Goal: Transaction & Acquisition: Subscribe to service/newsletter

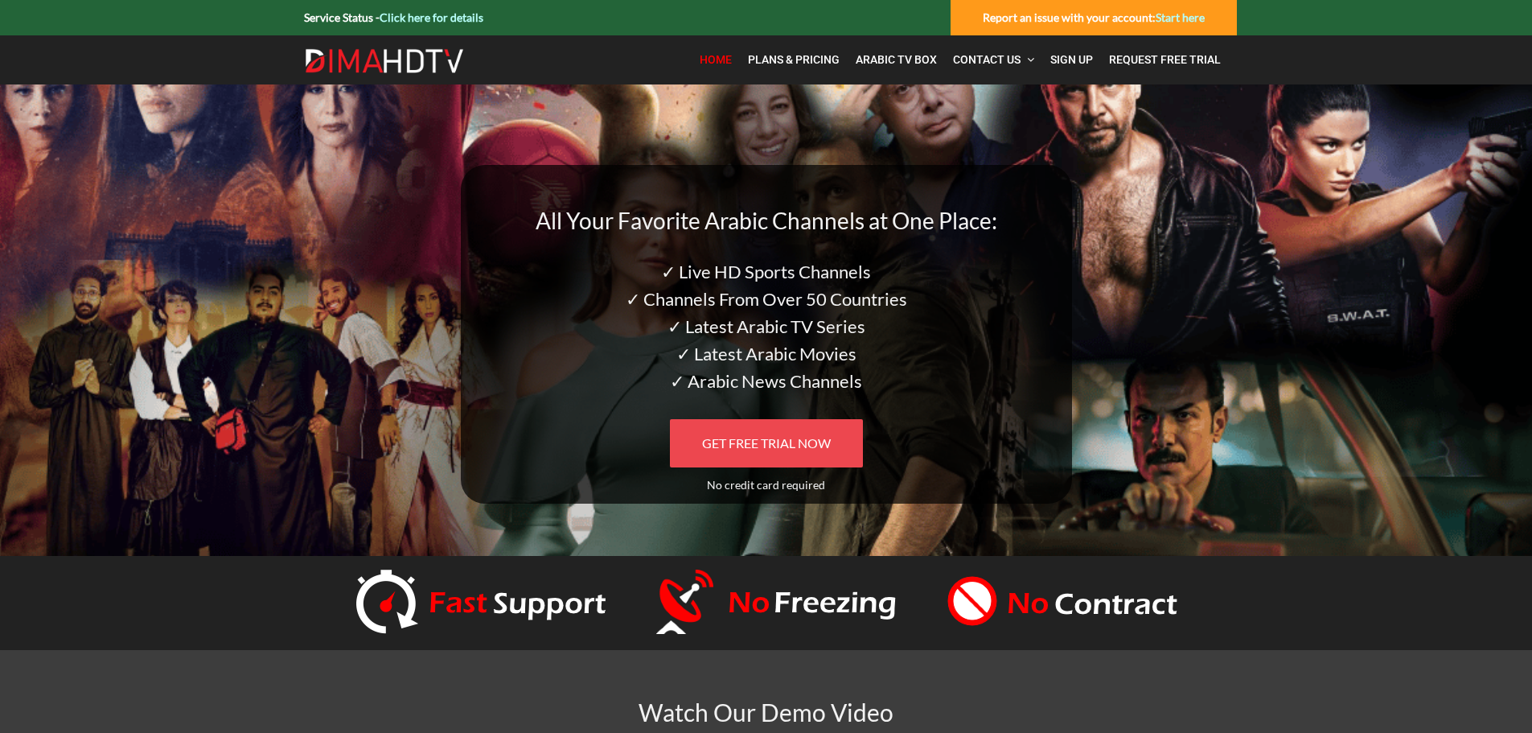
click at [789, 446] on span "GET FREE TRIAL NOW" at bounding box center [766, 442] width 129 height 15
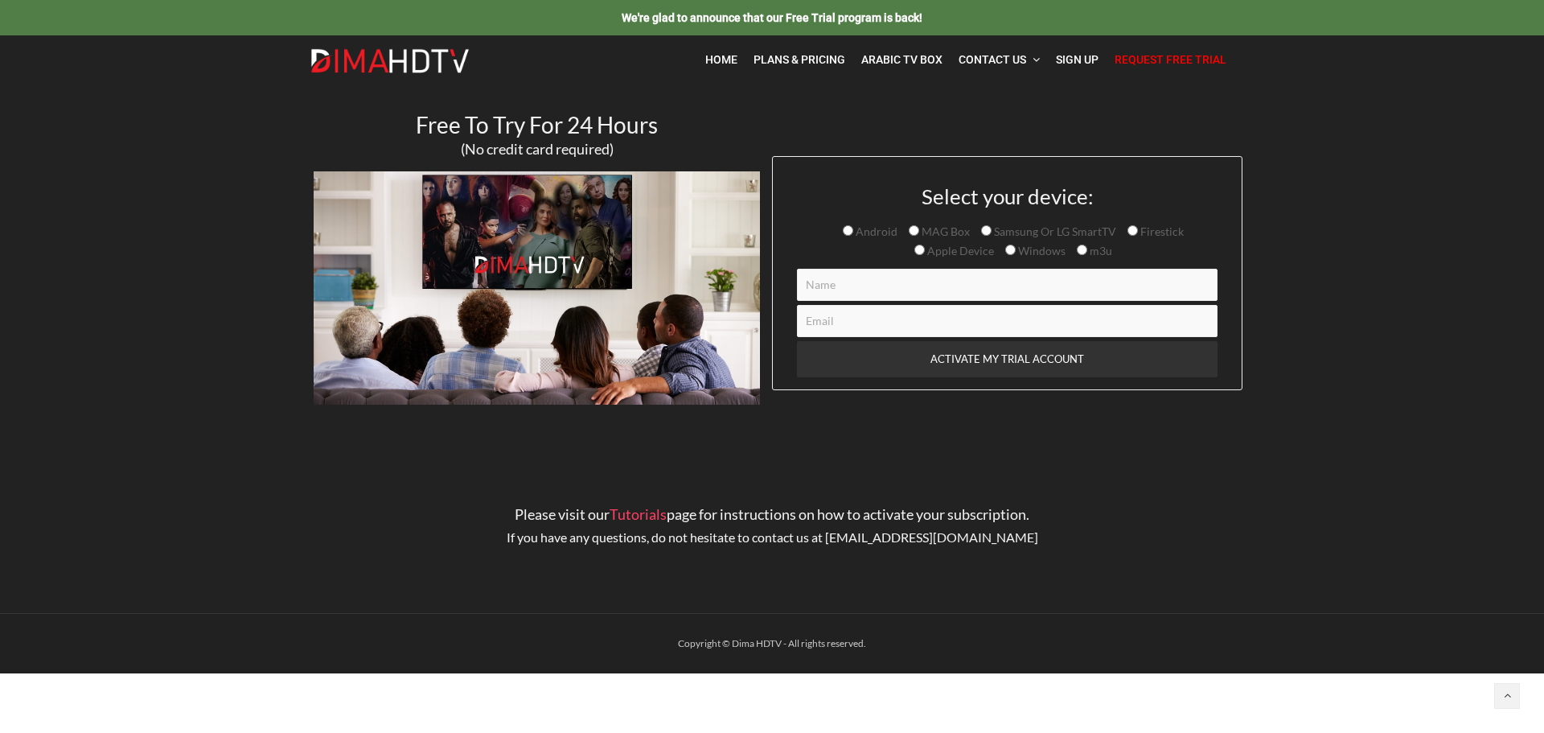
click at [1077, 249] on input "m3u" at bounding box center [1082, 250] width 10 height 10
radio input "true"
click at [1133, 232] on input "Firestick" at bounding box center [1133, 230] width 10 height 10
radio input "true"
click at [1081, 251] on input "m3u" at bounding box center [1082, 250] width 10 height 10
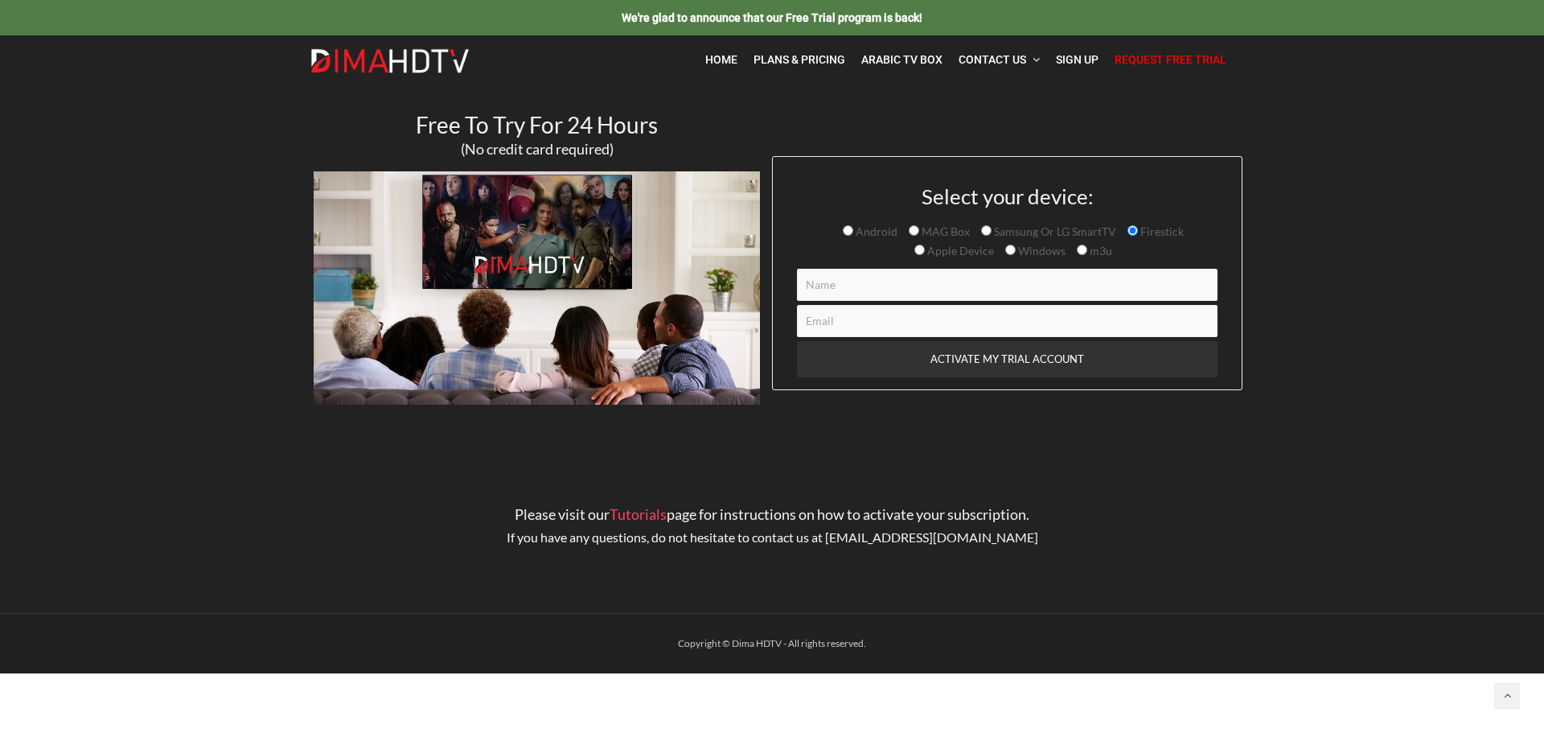
radio input "true"
click at [980, 286] on input "Contact form" at bounding box center [1007, 285] width 421 height 32
type input "mohamed"
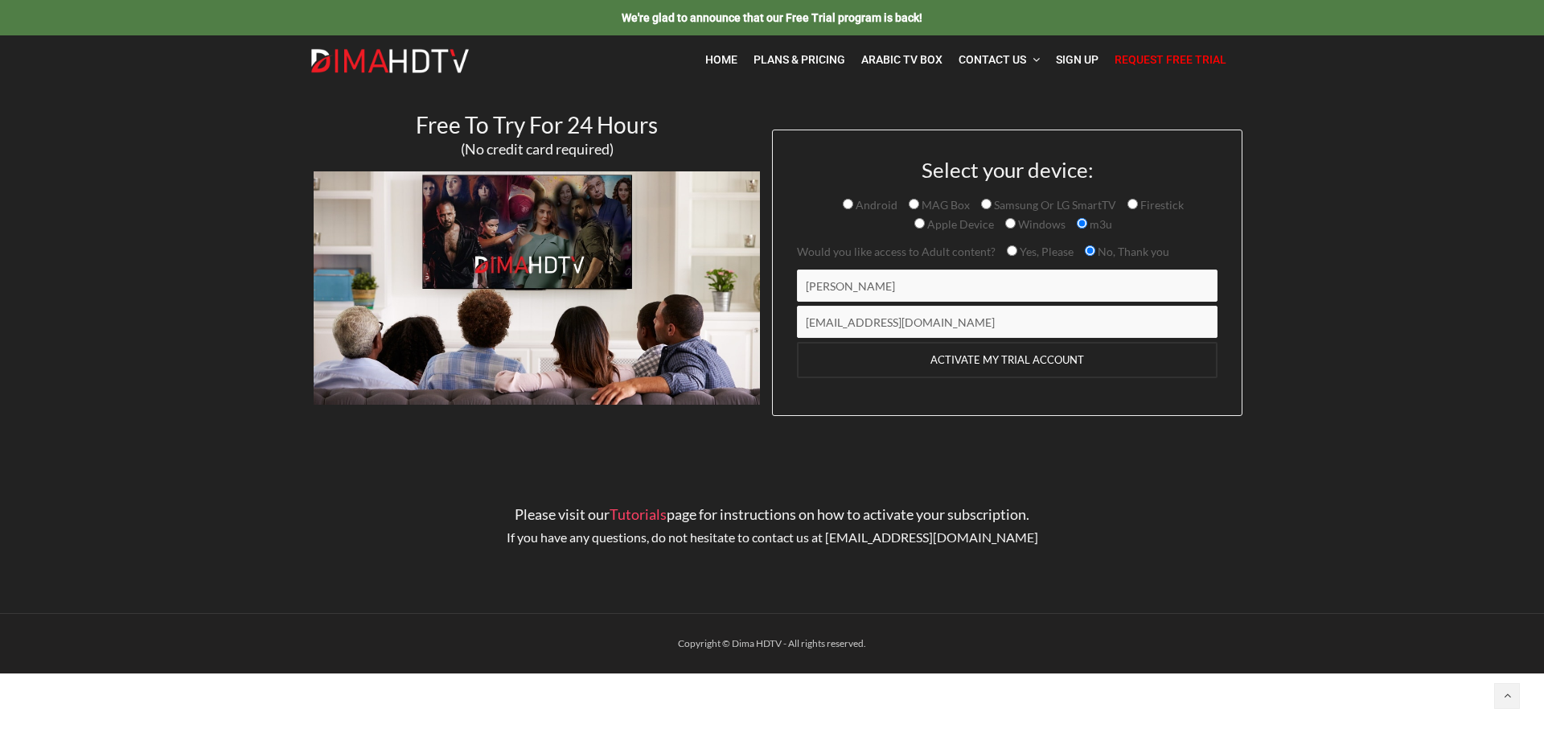
type input "info@noordev.com"
click at [958, 365] on input "ACTIVATE MY TRIAL ACCOUNT" at bounding box center [1007, 360] width 421 height 36
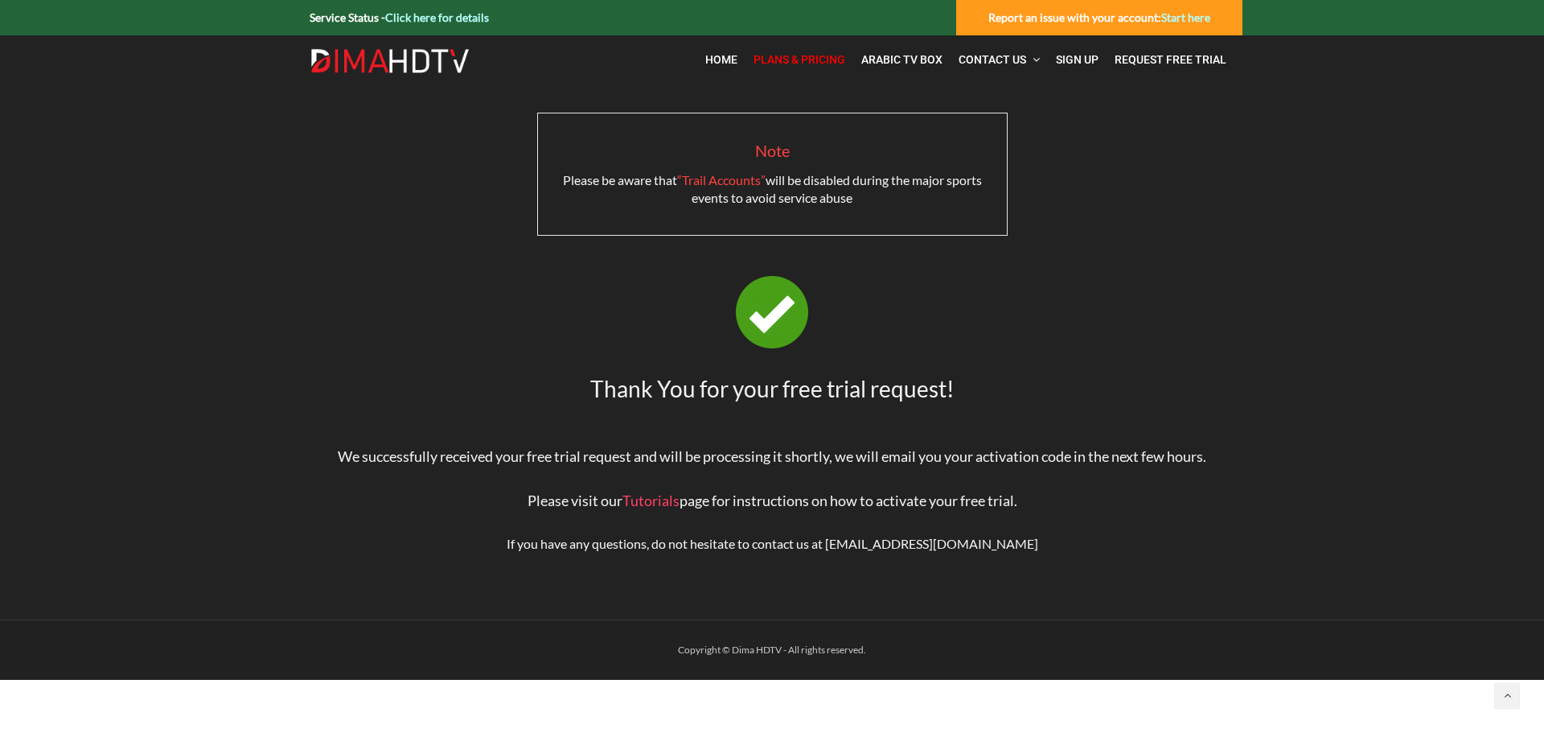
click at [805, 56] on span "Plans & Pricing" at bounding box center [800, 59] width 92 height 13
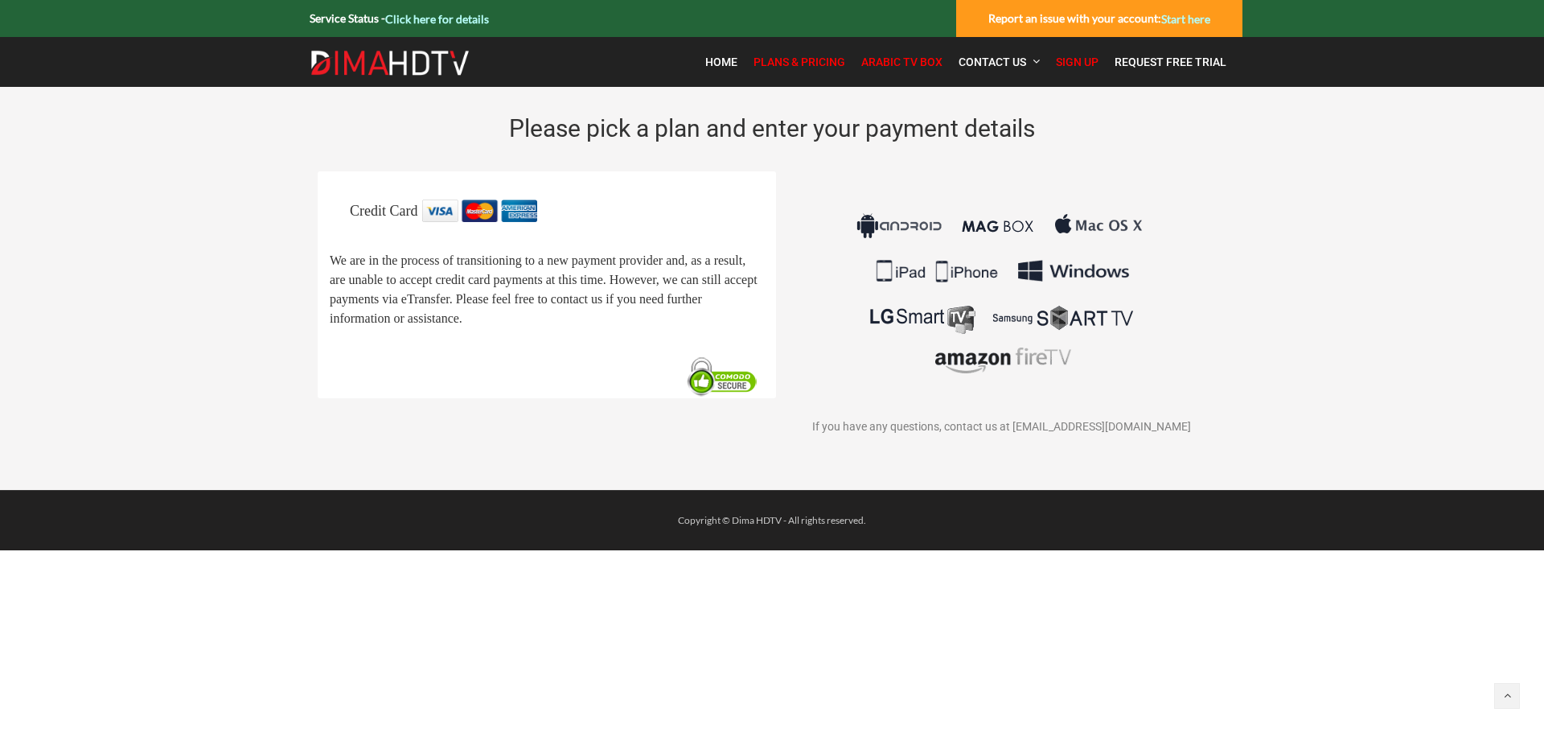
click at [905, 59] on span "Arabic TV Box" at bounding box center [902, 62] width 81 height 13
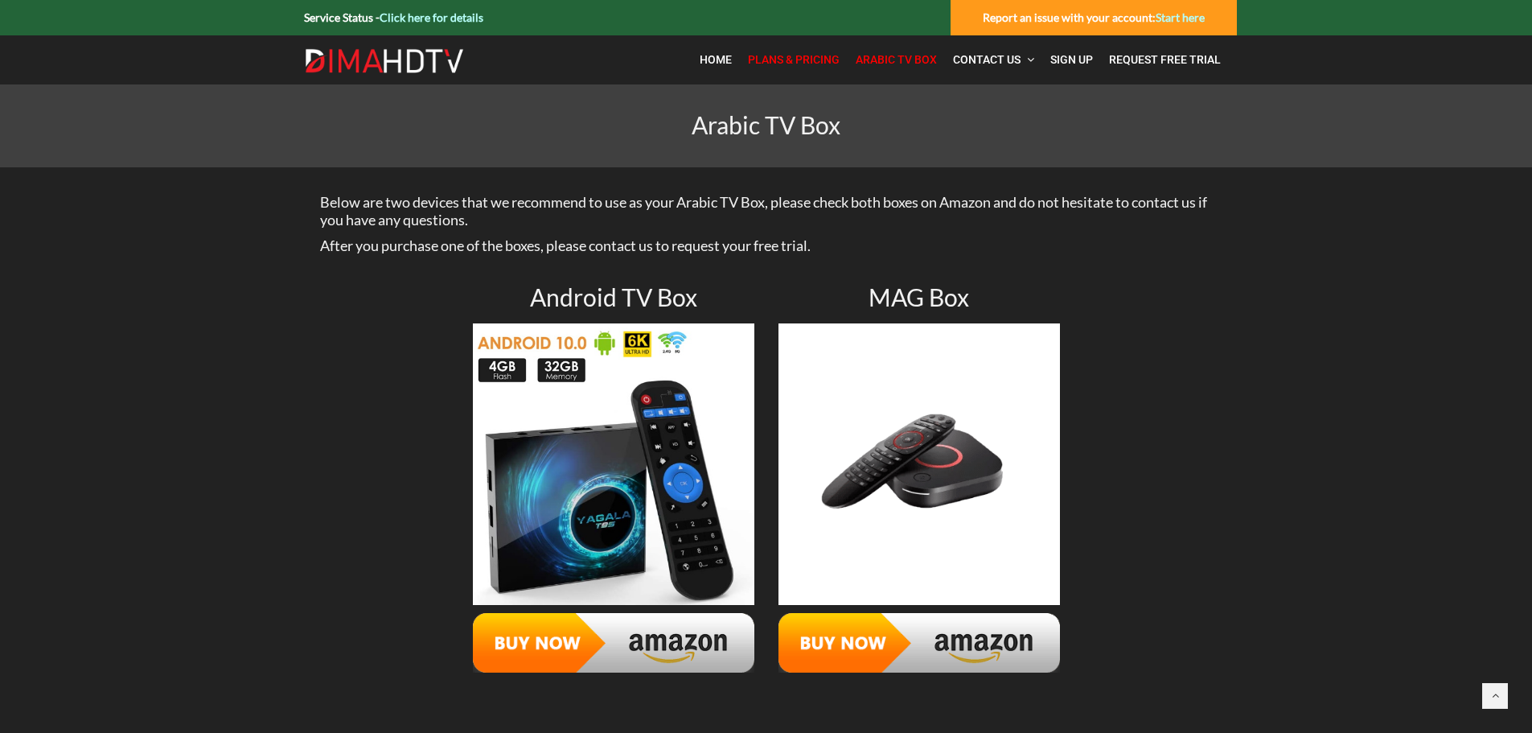
click at [801, 63] on span "Plans & Pricing" at bounding box center [794, 59] width 92 height 13
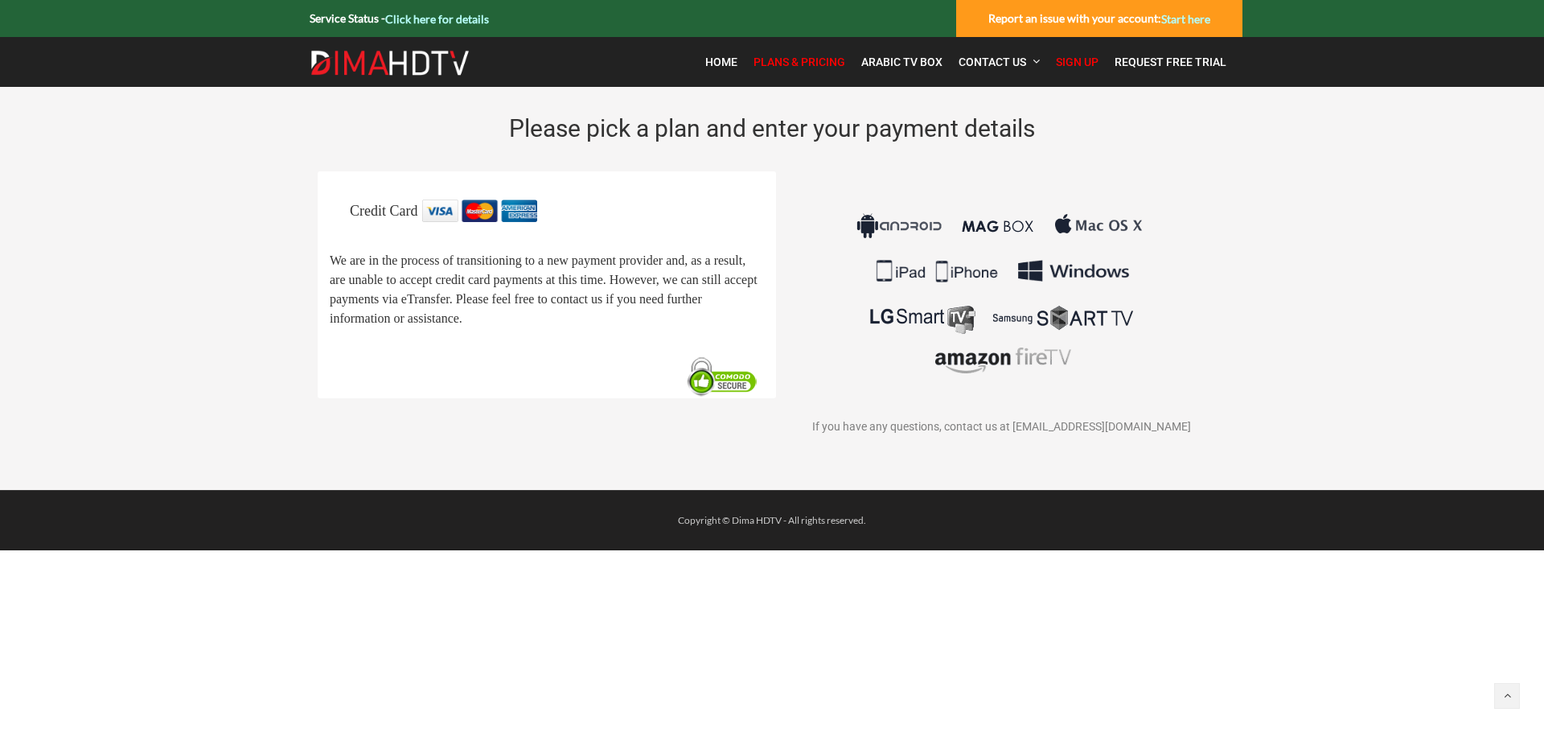
click at [993, 224] on img at bounding box center [1001, 293] width 299 height 188
click at [963, 267] on img at bounding box center [1001, 293] width 299 height 188
click at [857, 374] on img at bounding box center [1001, 293] width 299 height 188
click at [875, 58] on span "Arabic TV Box" at bounding box center [902, 62] width 81 height 13
